Goal: Obtain resource: Download file/media

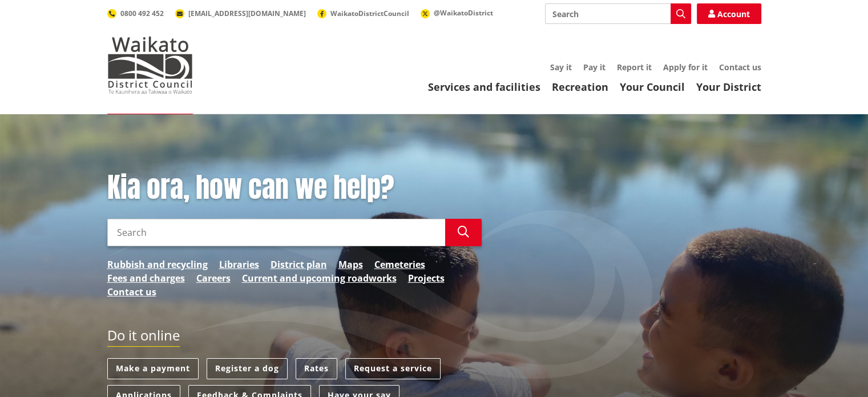
click at [681, 64] on link "Apply for it" at bounding box center [685, 67] width 45 height 11
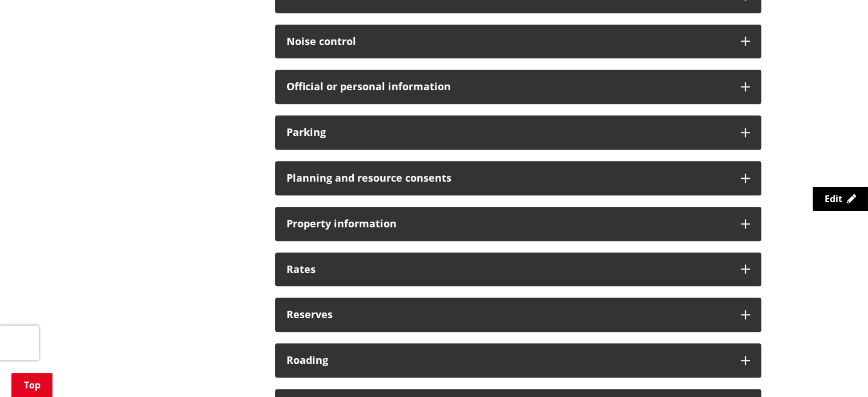
scroll to position [799, 0]
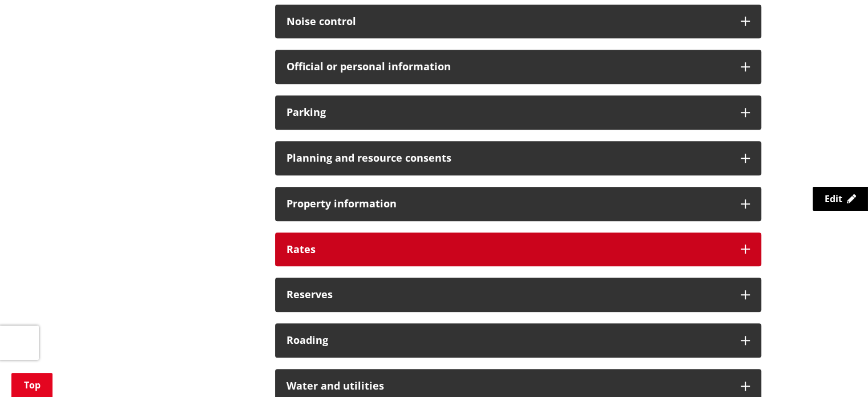
click at [512, 245] on h3 "Rates" at bounding box center [507, 249] width 443 height 11
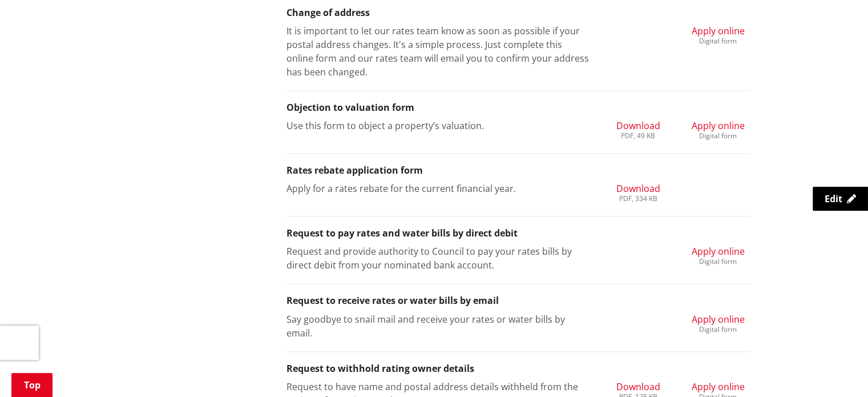
scroll to position [1255, 0]
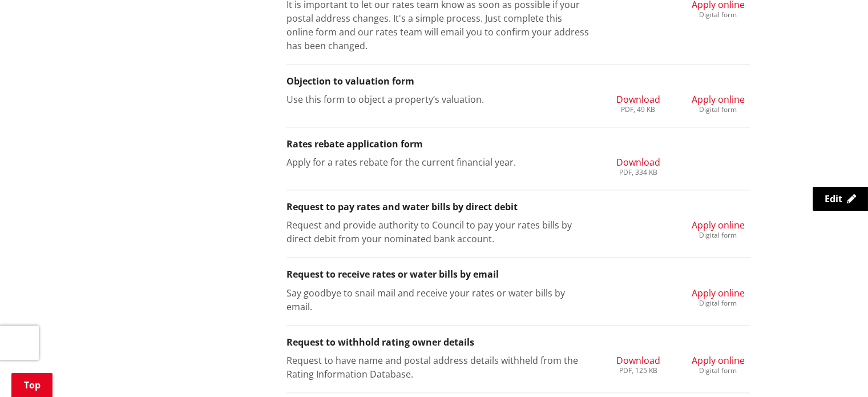
click at [644, 162] on span "Download" at bounding box center [638, 162] width 44 height 13
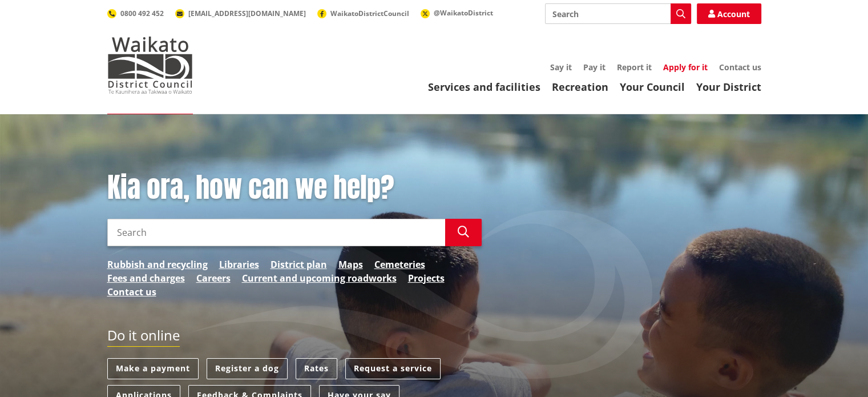
click at [690, 68] on link "Apply for it" at bounding box center [685, 67] width 45 height 11
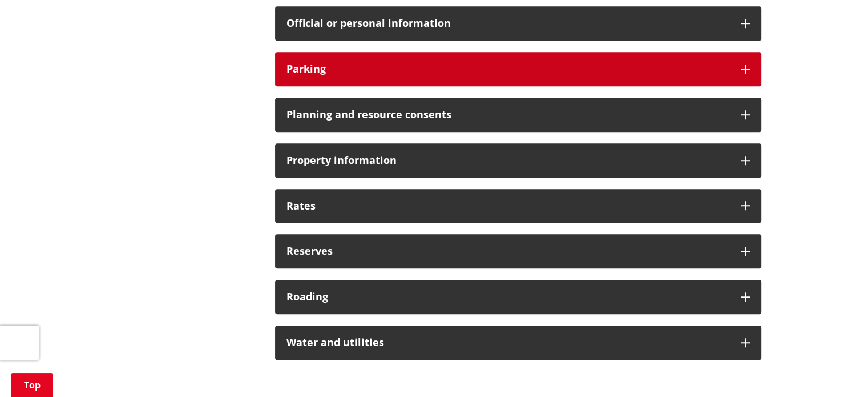
scroll to position [856, 0]
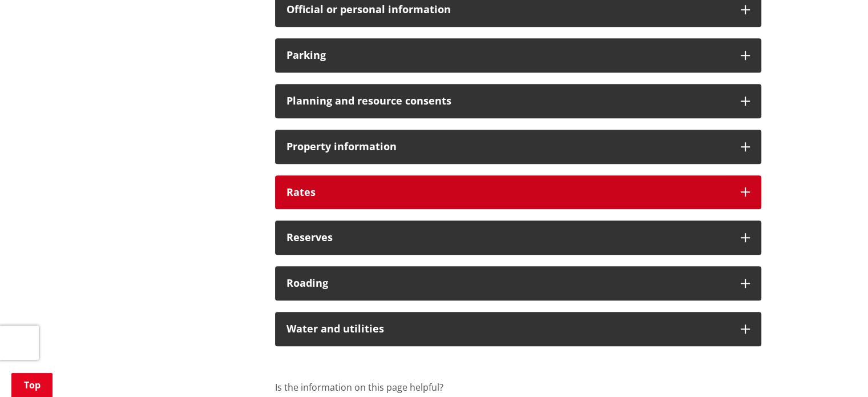
click at [490, 187] on h3 "Rates" at bounding box center [507, 192] width 443 height 11
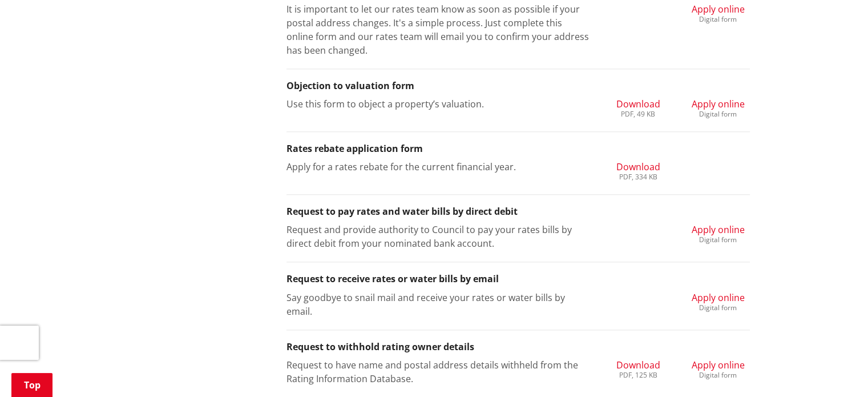
scroll to position [1255, 0]
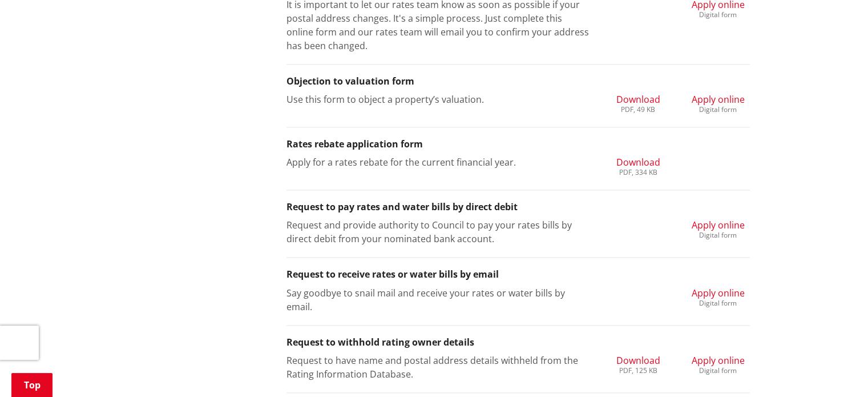
click at [629, 164] on span "Download" at bounding box center [638, 162] width 44 height 13
